Goal: Check status: Check status

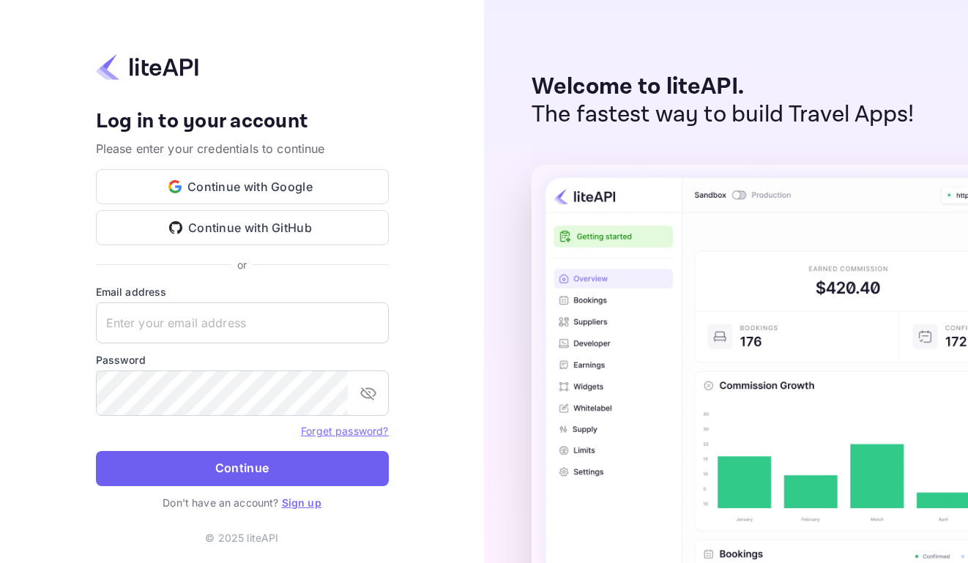
type input "[EMAIL_ADDRESS][DOMAIN_NAME]"
click at [321, 486] on button "Continue" at bounding box center [242, 468] width 293 height 35
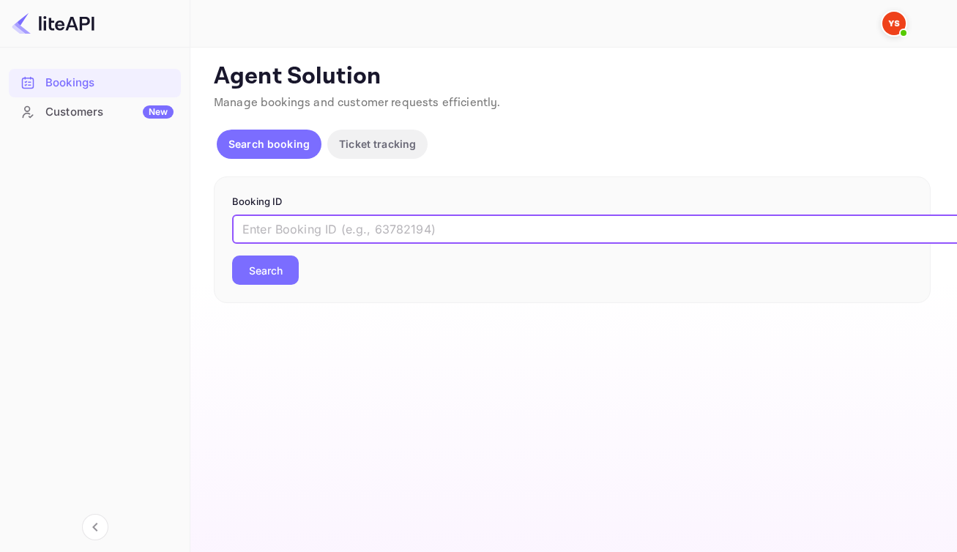
click at [424, 244] on input "text" at bounding box center [598, 229] width 732 height 29
paste input "9128075"
type input "9128075"
click at [281, 285] on button "Search" at bounding box center [265, 270] width 67 height 29
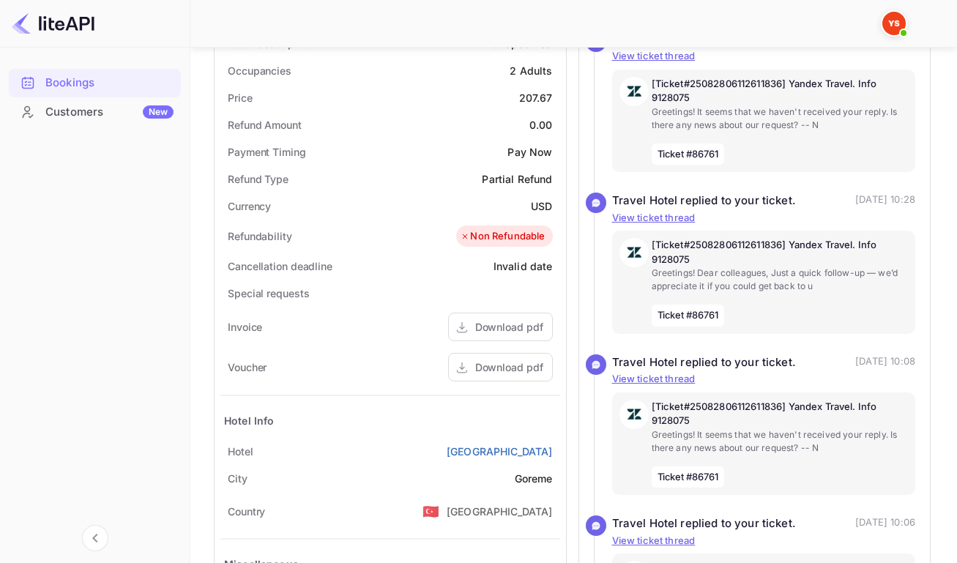
scroll to position [461, 0]
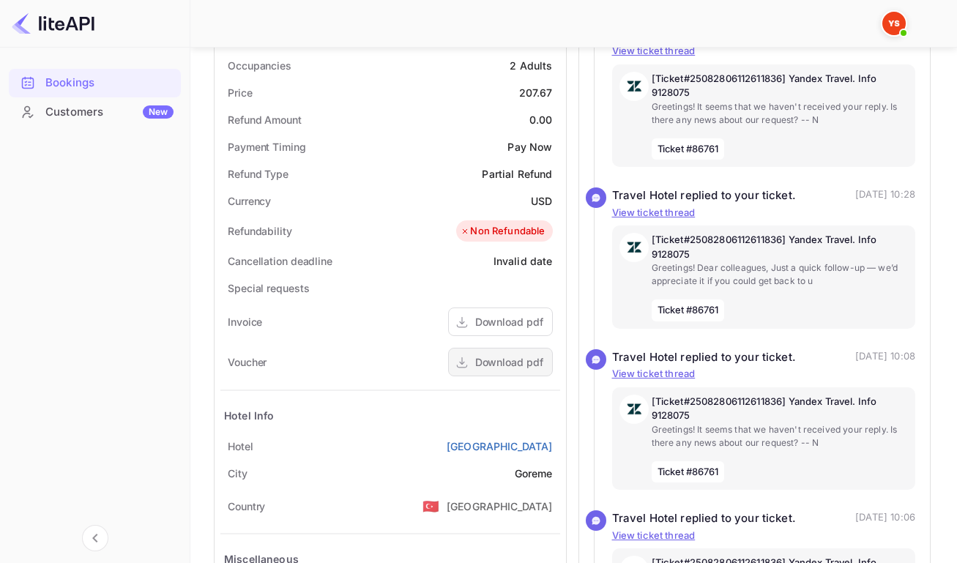
click at [486, 370] on div "Download pdf" at bounding box center [509, 361] width 68 height 15
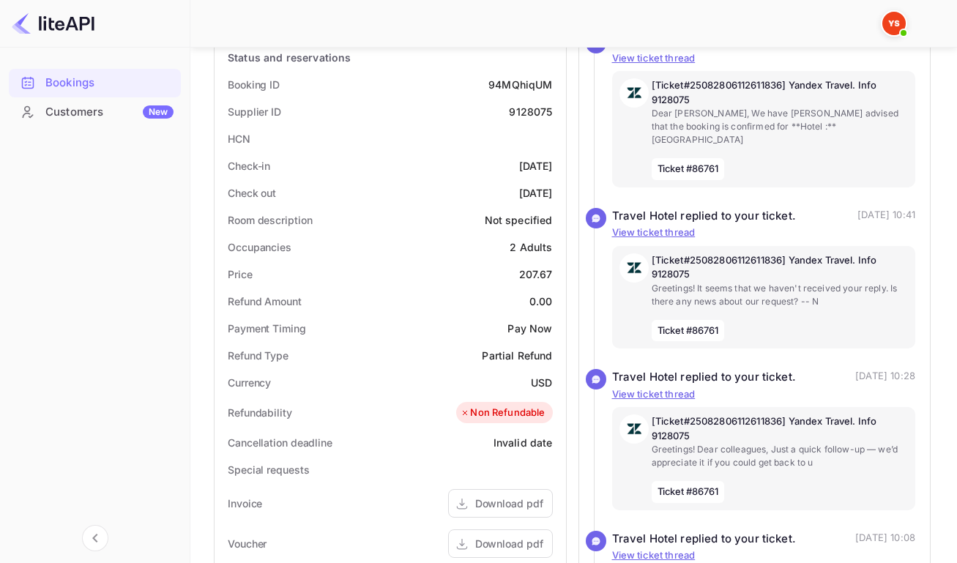
scroll to position [194, 0]
